Goal: Transaction & Acquisition: Purchase product/service

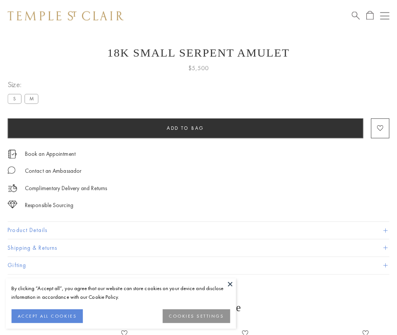
scroll to position [10, 0]
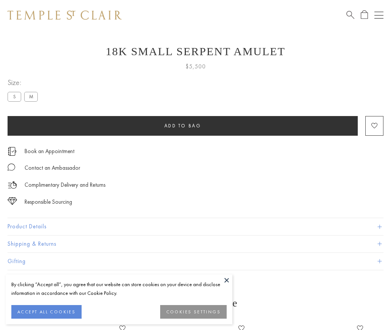
click at [182, 125] on span "Add to bag" at bounding box center [182, 125] width 37 height 6
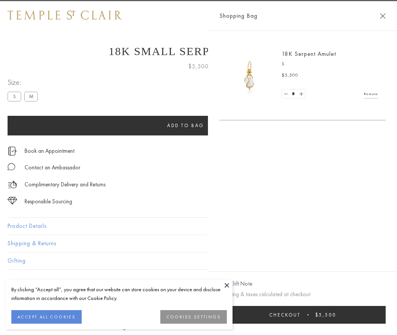
click at [312, 315] on button "Checkout $5,500" at bounding box center [302, 315] width 166 height 18
